Goal: Transaction & Acquisition: Purchase product/service

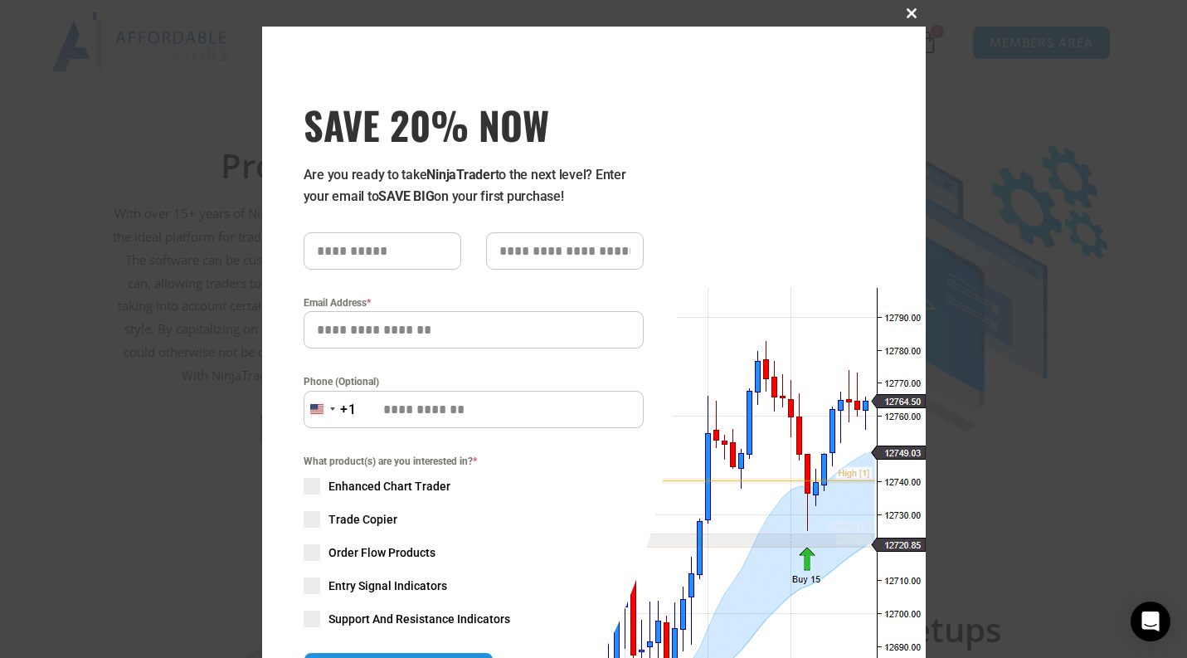
click at [907, 10] on span at bounding box center [912, 13] width 27 height 10
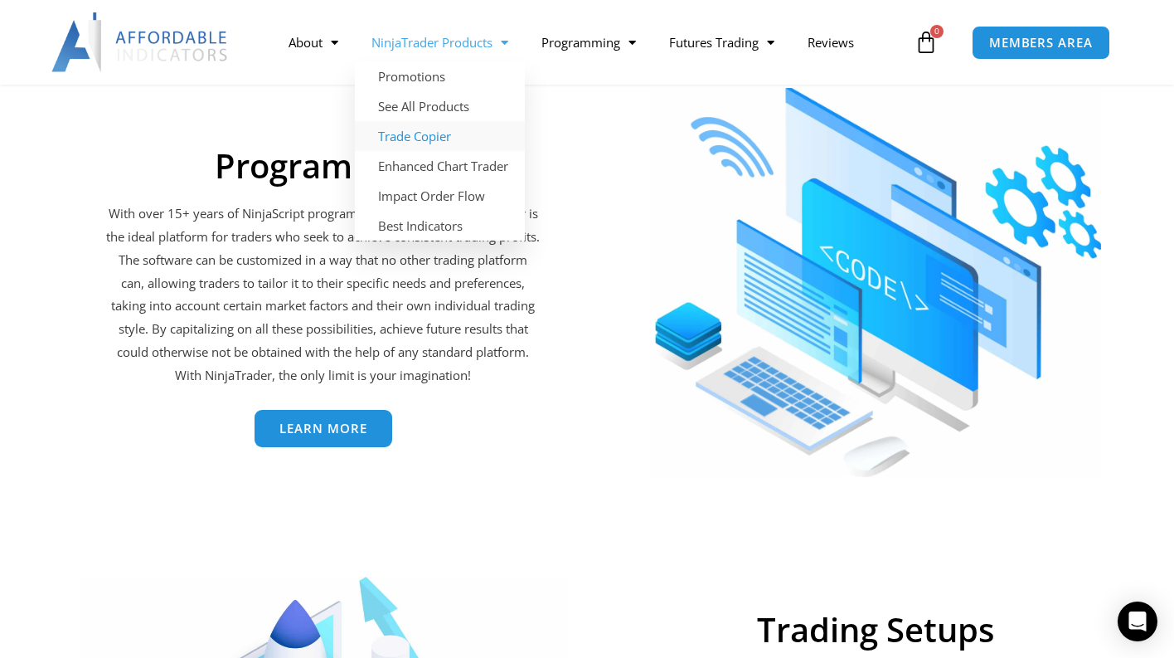
click at [413, 131] on link "Trade Copier" at bounding box center [440, 136] width 170 height 30
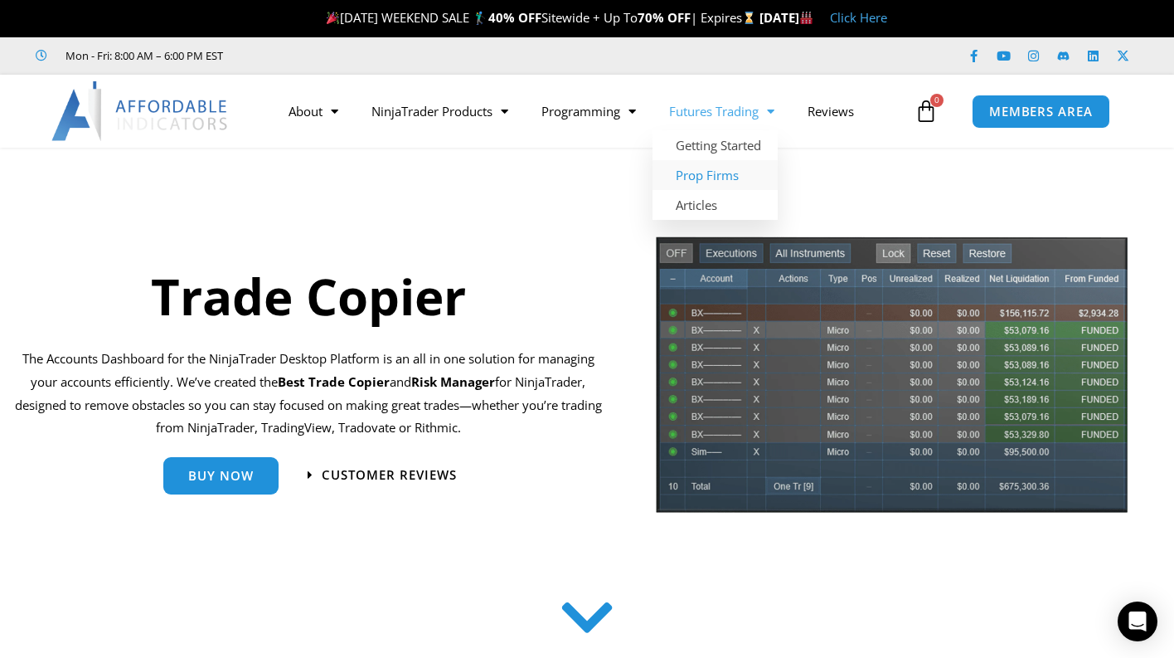
click at [708, 175] on link "Prop Firms" at bounding box center [715, 175] width 125 height 30
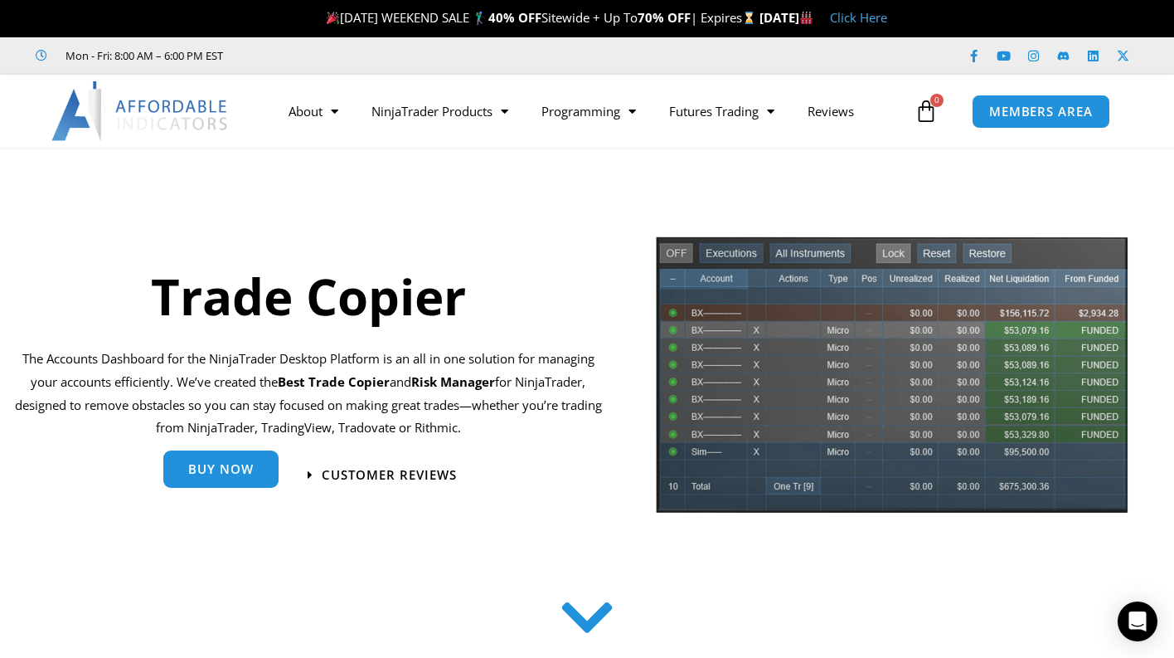
click at [226, 489] on div "Buy Now" at bounding box center [220, 475] width 115 height 37
click at [222, 474] on span "Buy Now" at bounding box center [221, 469] width 66 height 12
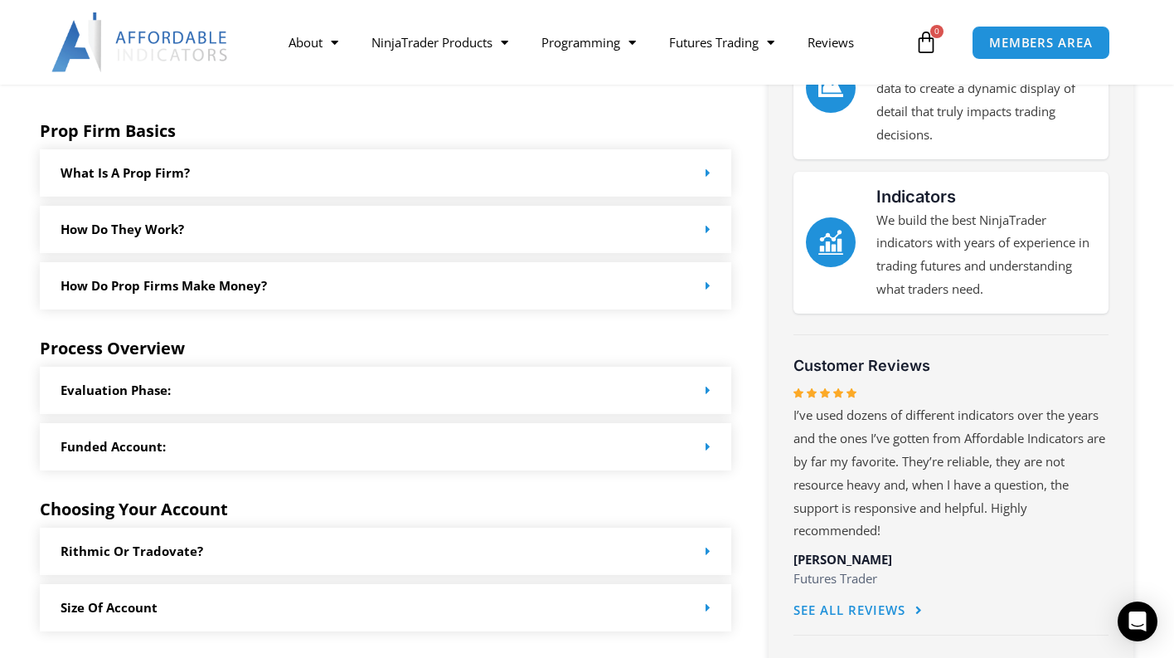
scroll to position [868, 0]
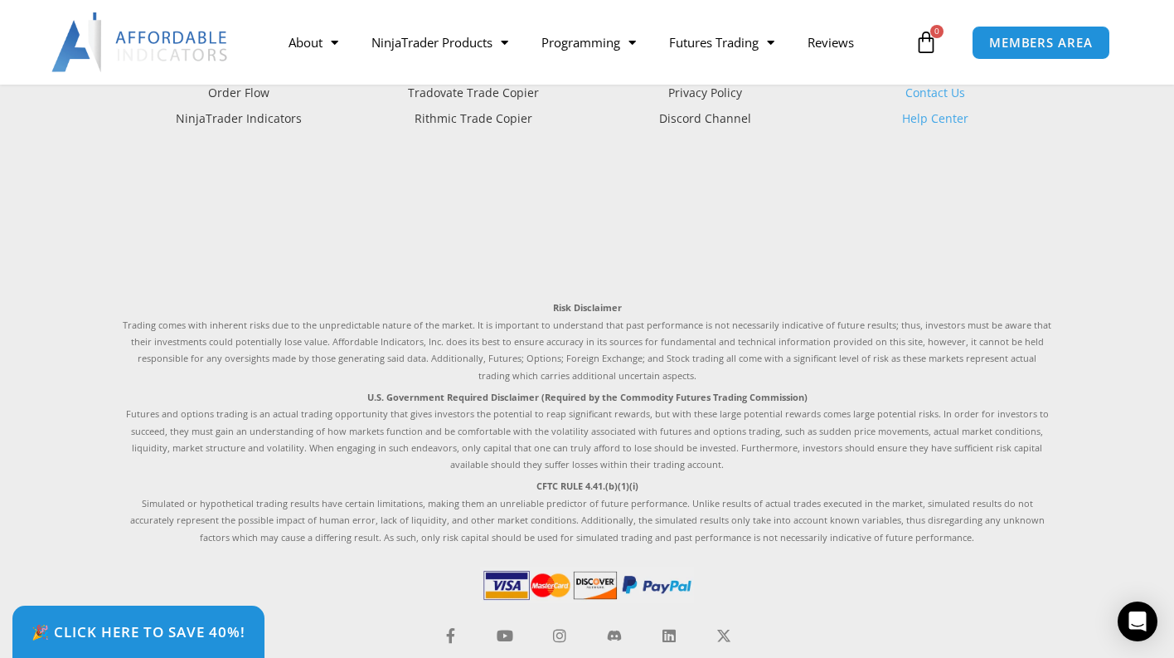
scroll to position [4269, 0]
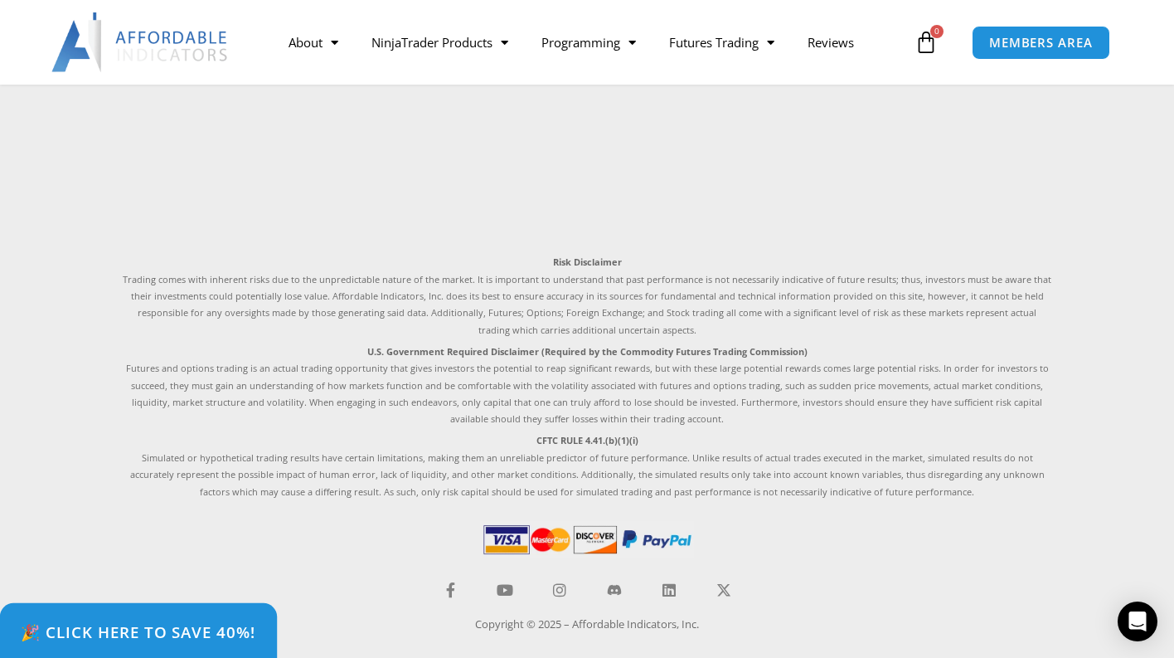
click at [144, 624] on span "🎉 Click Here to save 40%!" at bounding box center [139, 632] width 236 height 16
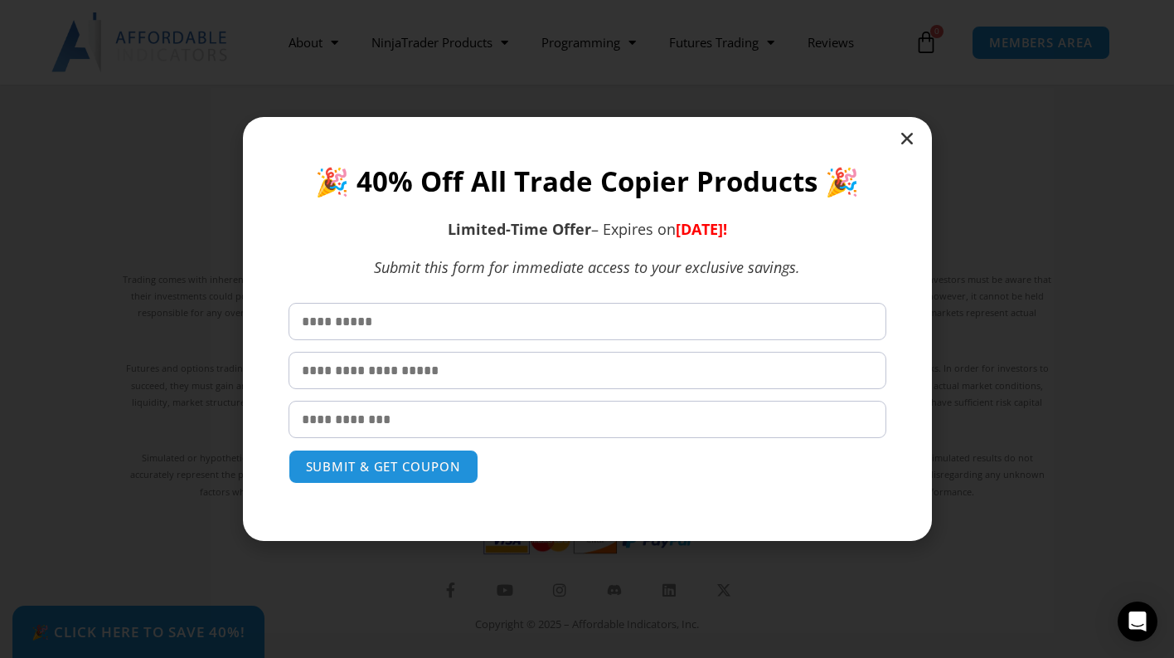
click at [911, 136] on icon "Close" at bounding box center [907, 138] width 17 height 17
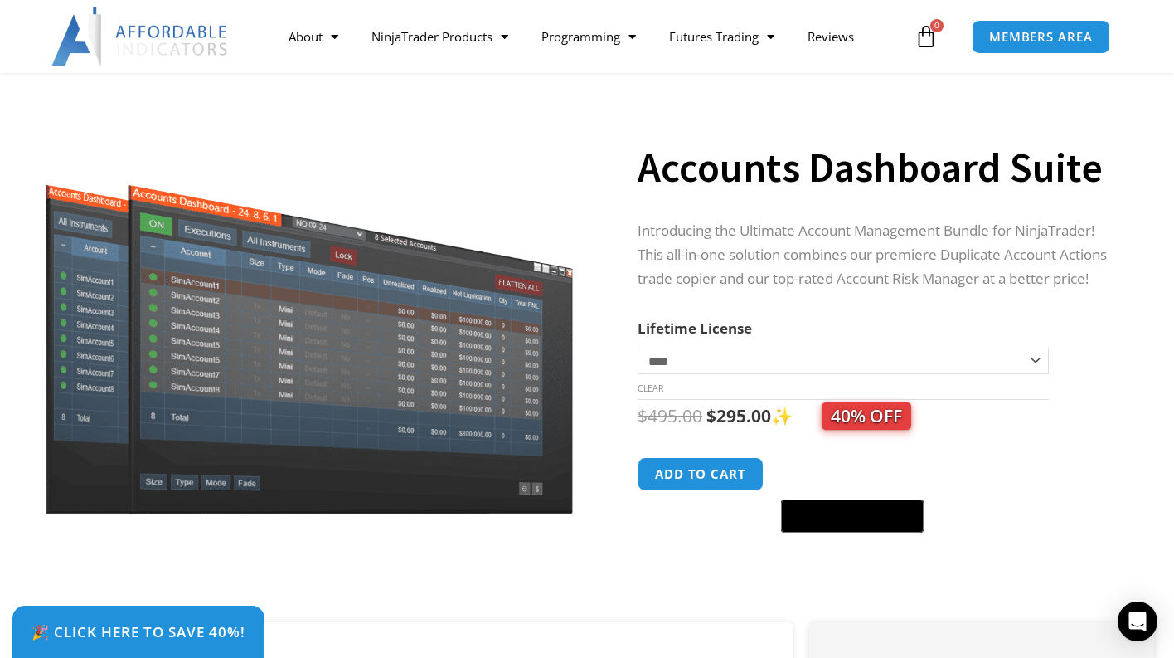
scroll to position [0, 0]
